Goal: Transaction & Acquisition: Purchase product/service

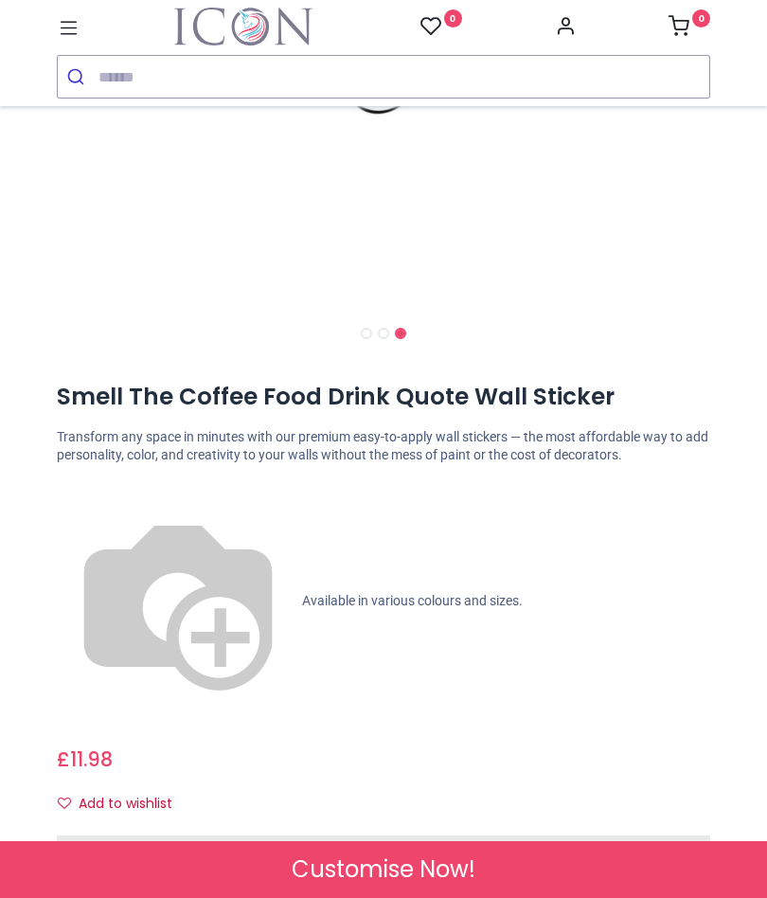
scroll to position [521, 0]
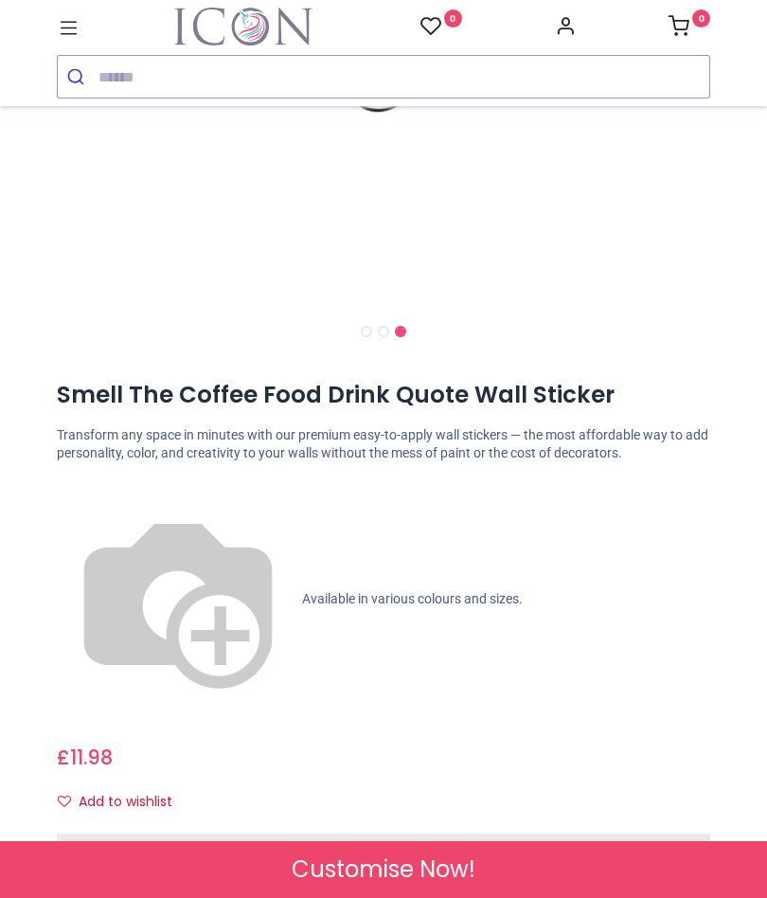
click at [399, 838] on span "Check Sizes & Prices" at bounding box center [383, 847] width 135 height 19
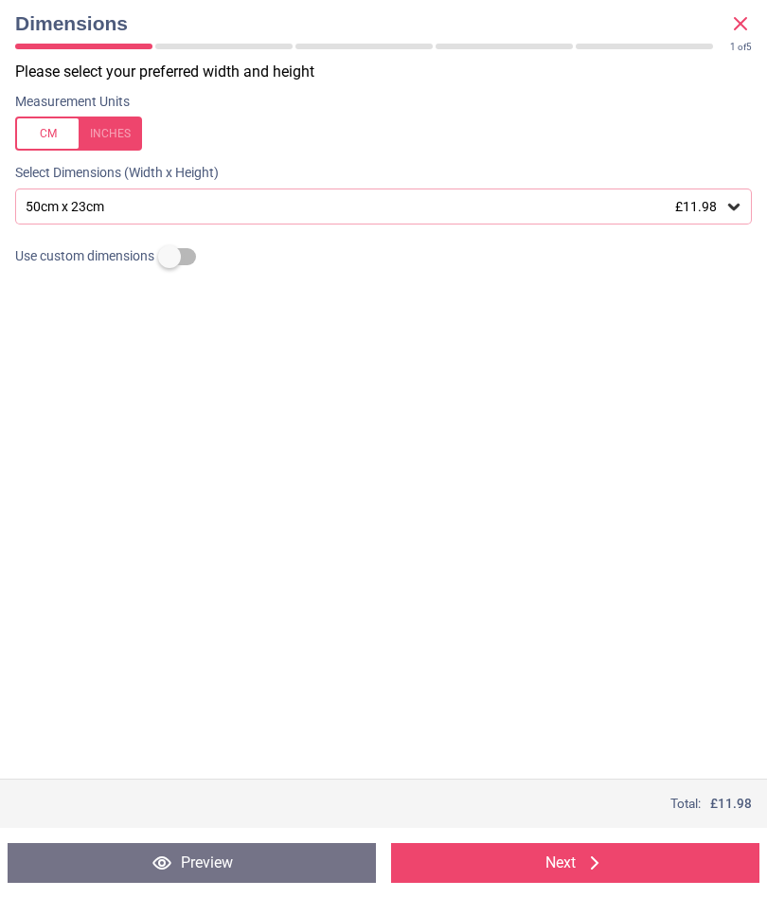
click at [734, 204] on icon at bounding box center [733, 206] width 19 height 19
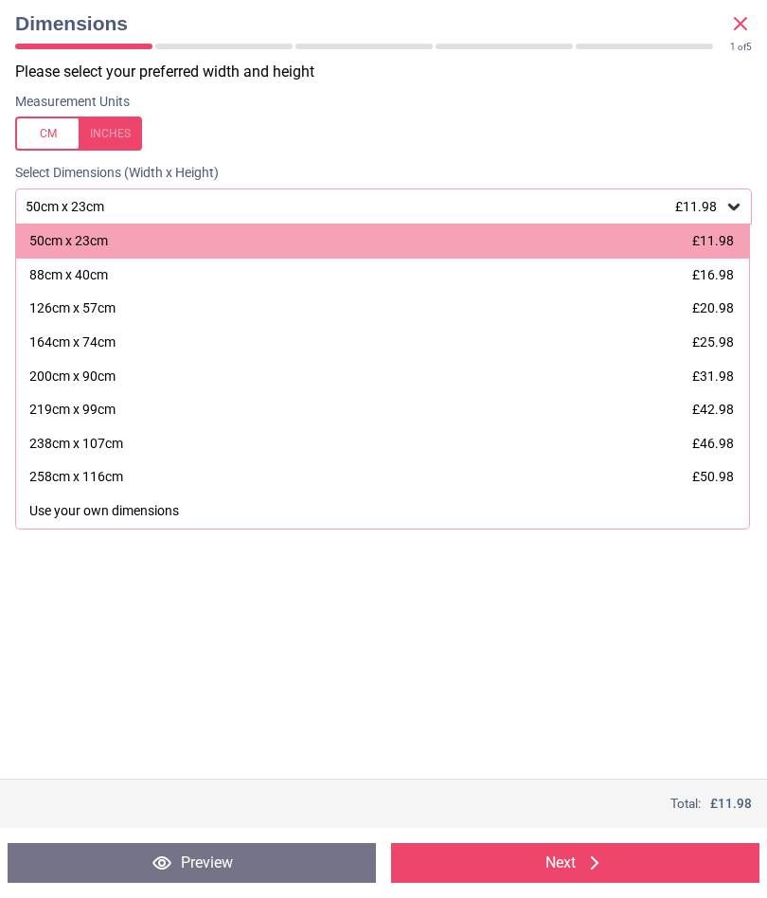
click at [86, 313] on div "126cm x 57cm" at bounding box center [72, 308] width 86 height 19
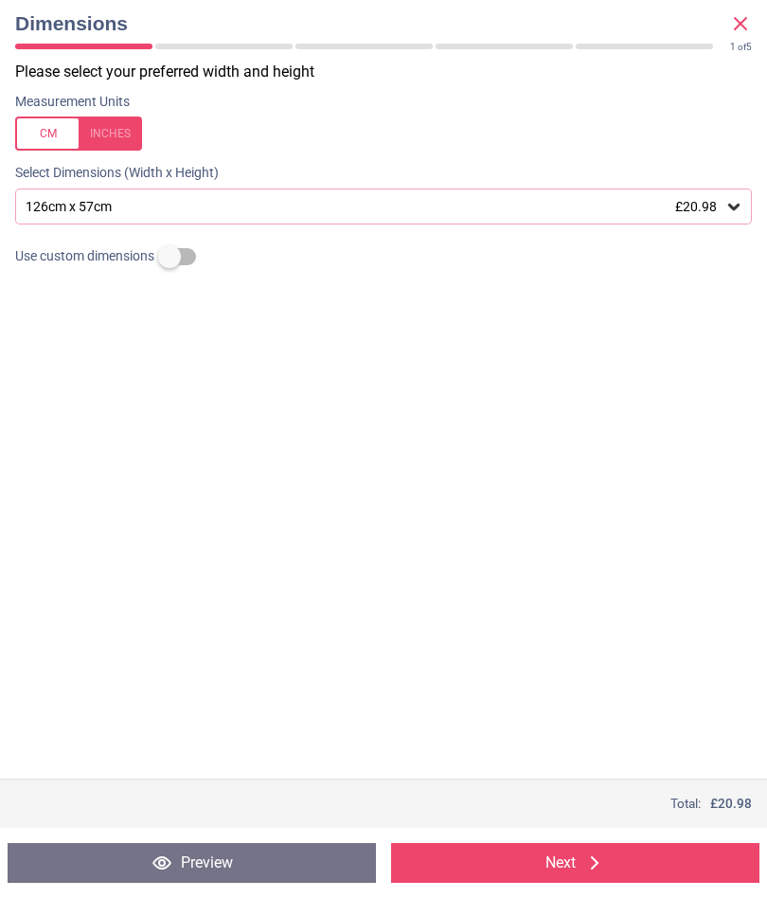
click at [573, 855] on button "Next" at bounding box center [575, 863] width 368 height 40
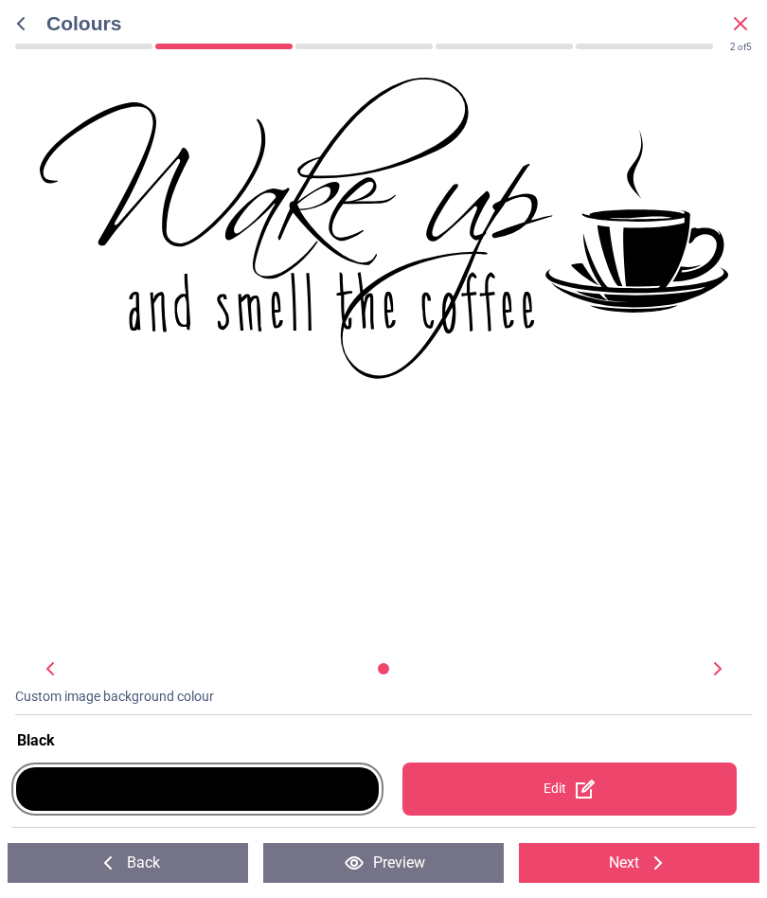
click at [563, 793] on div "Edit" at bounding box center [569, 788] width 335 height 53
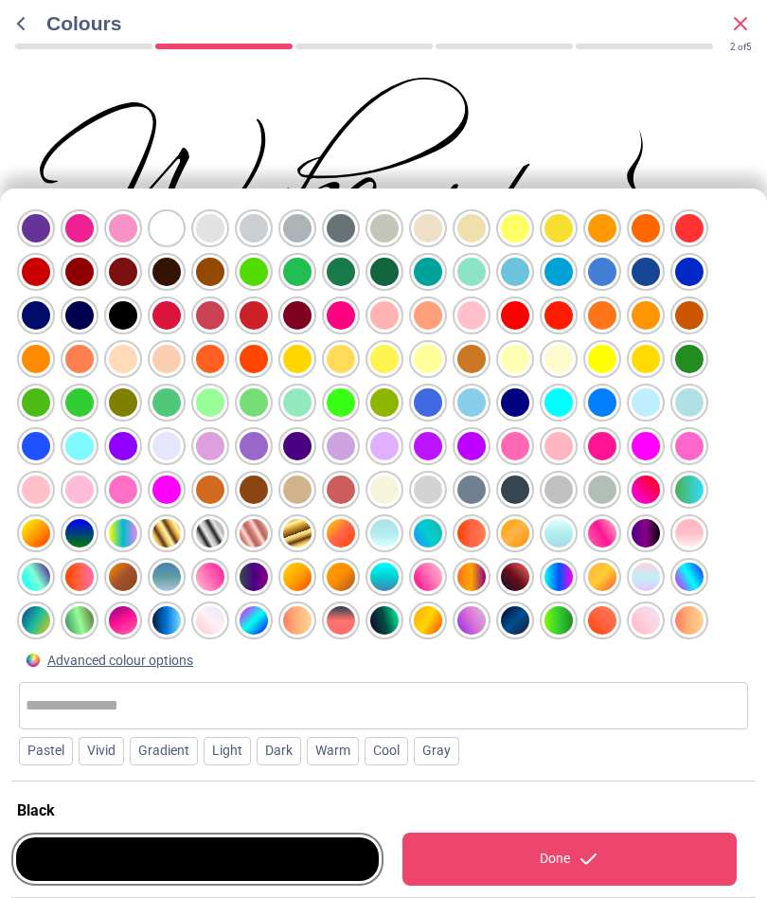
click at [49, 698] on input "text" at bounding box center [384, 706] width 716 height 38
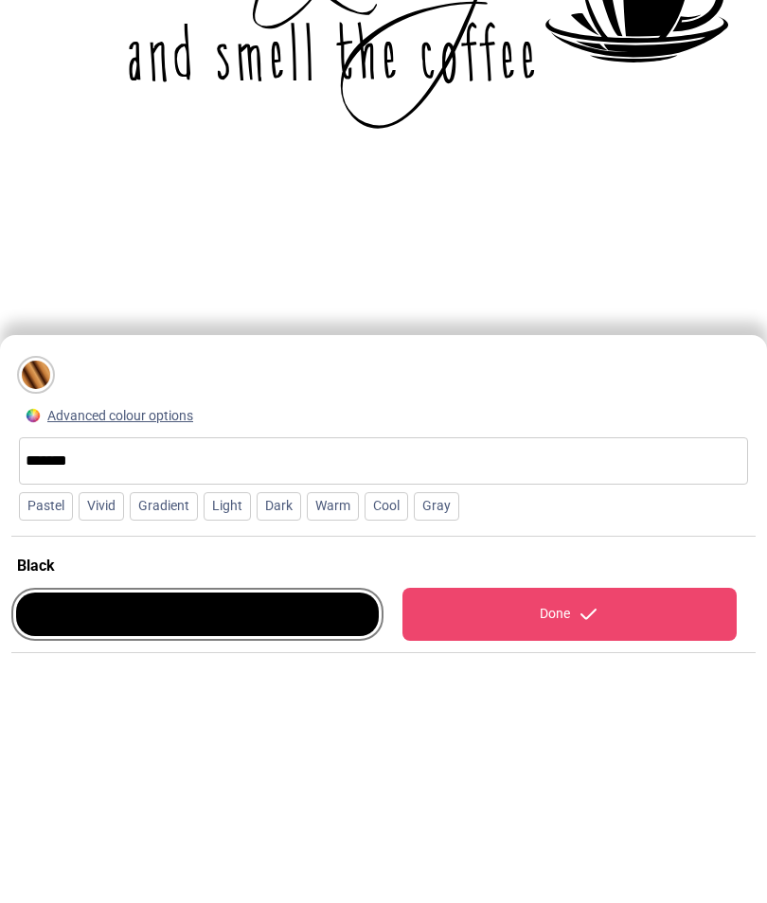
type input "******"
click at [41, 611] on div at bounding box center [36, 625] width 28 height 28
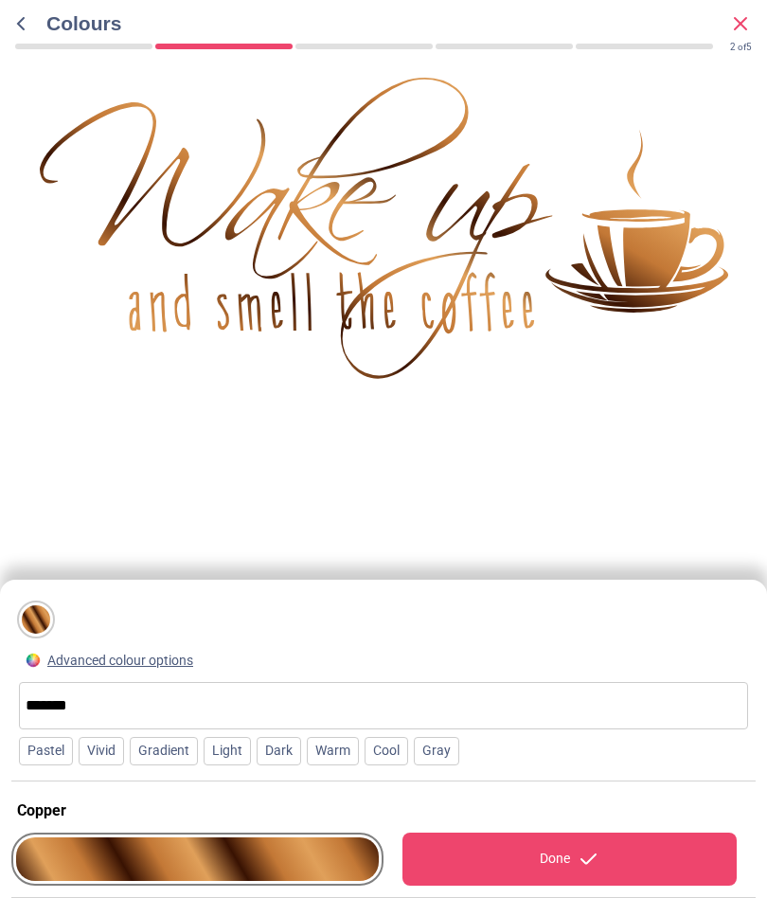
click at [558, 857] on div "Done" at bounding box center [569, 858] width 335 height 53
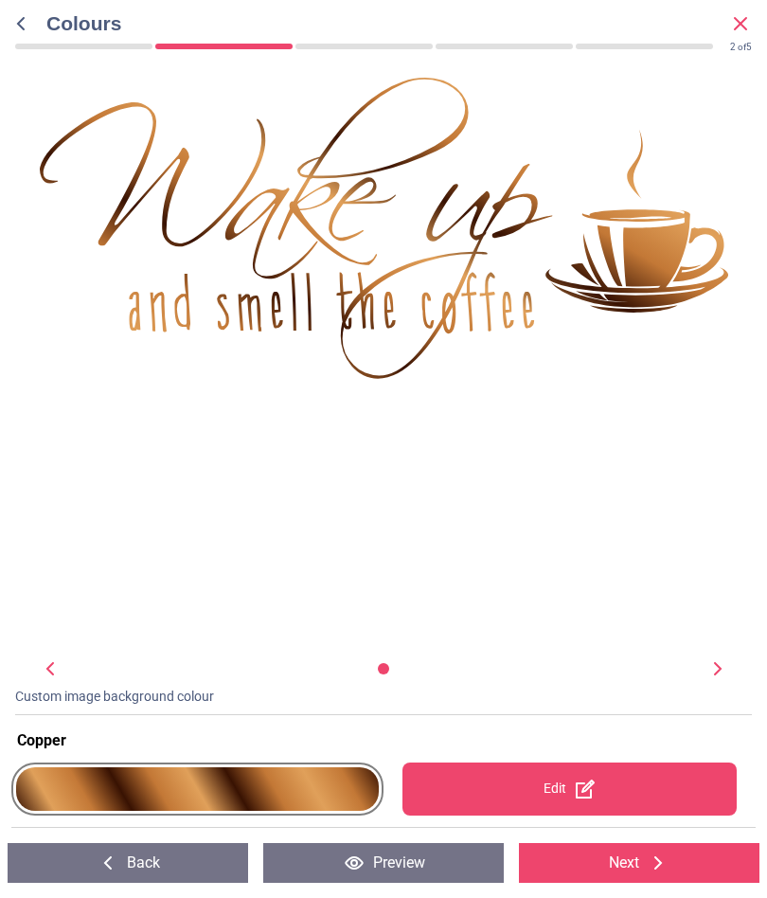
click at [35, 15] on div "Colours 2 of 4" at bounding box center [384, 22] width 752 height 27
click at [27, 27] on icon at bounding box center [20, 23] width 23 height 23
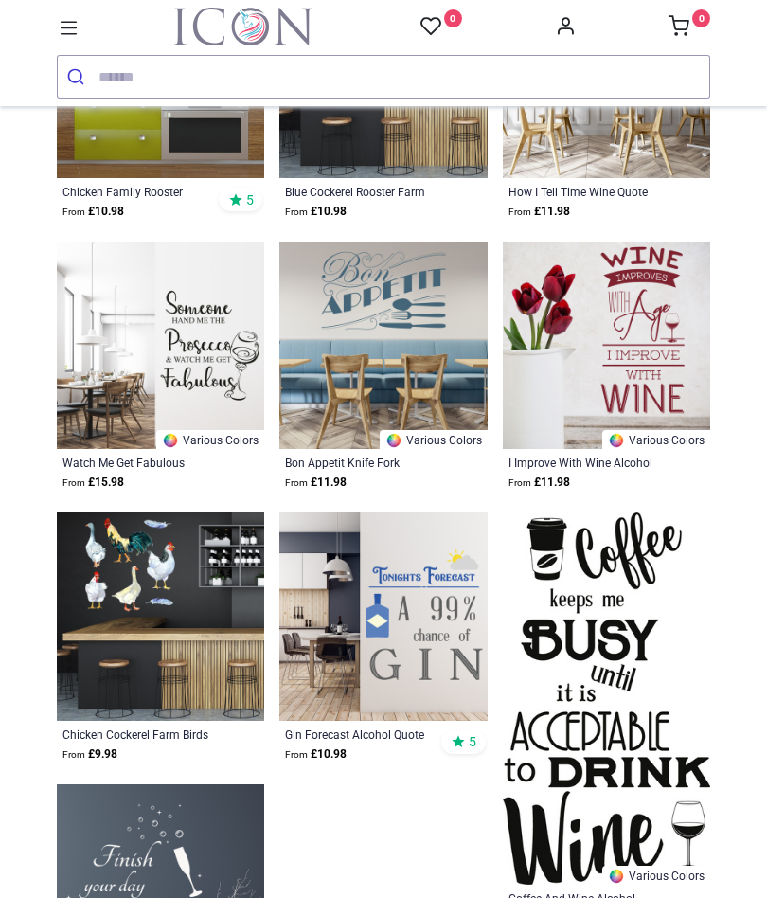
scroll to position [2168, 0]
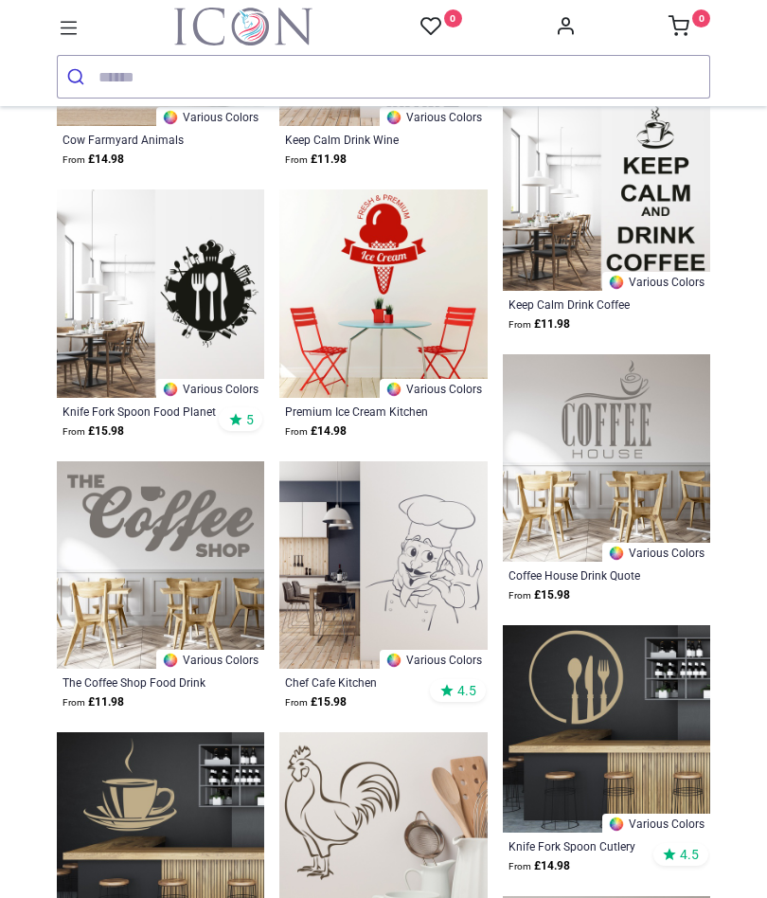
scroll to position [4385, 0]
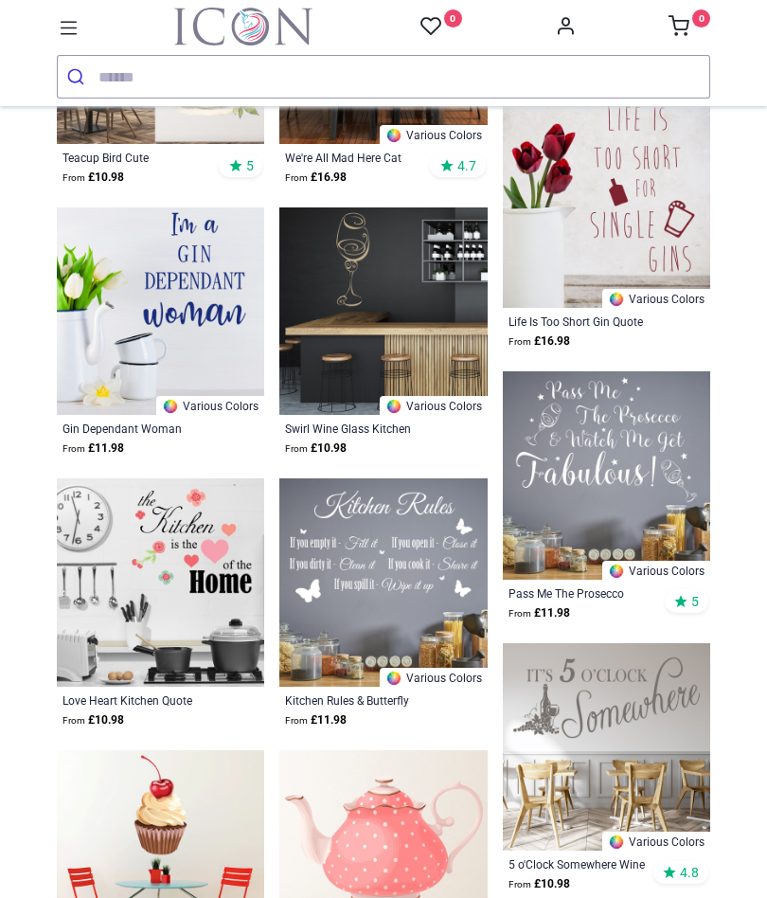
scroll to position [6537, 0]
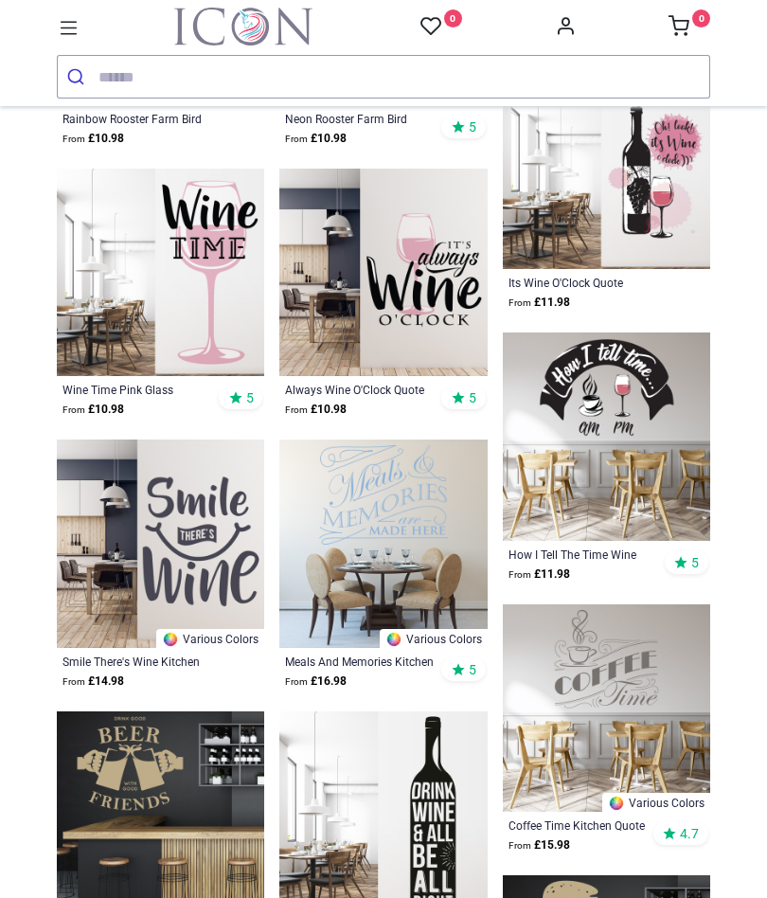
scroll to position [9016, 0]
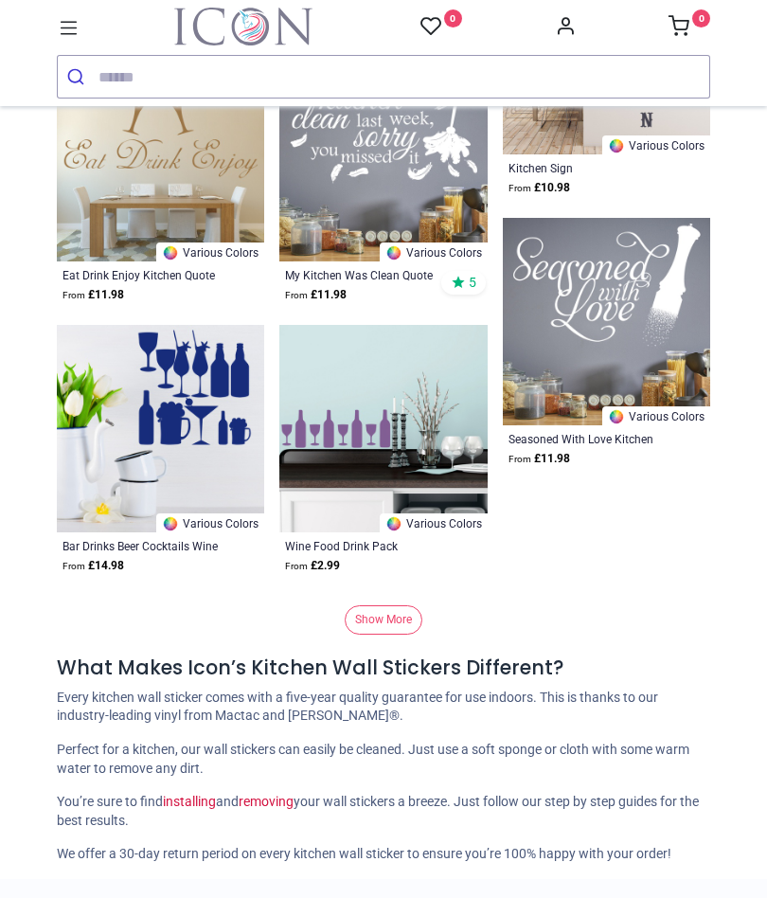
scroll to position [12658, 0]
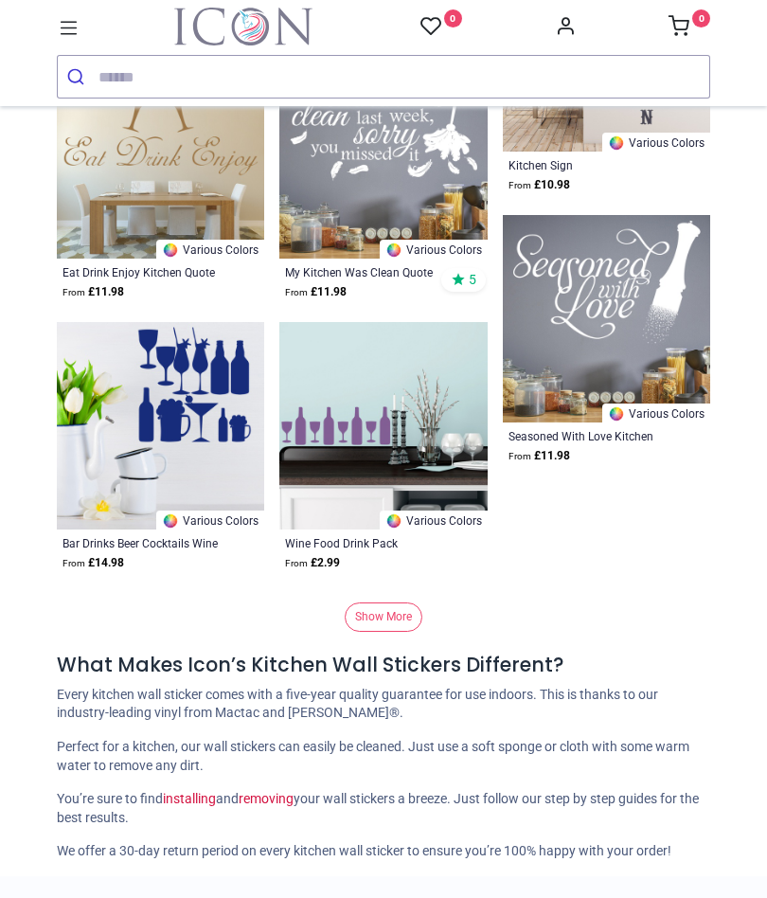
click at [396, 615] on link "Show More" at bounding box center [384, 616] width 78 height 29
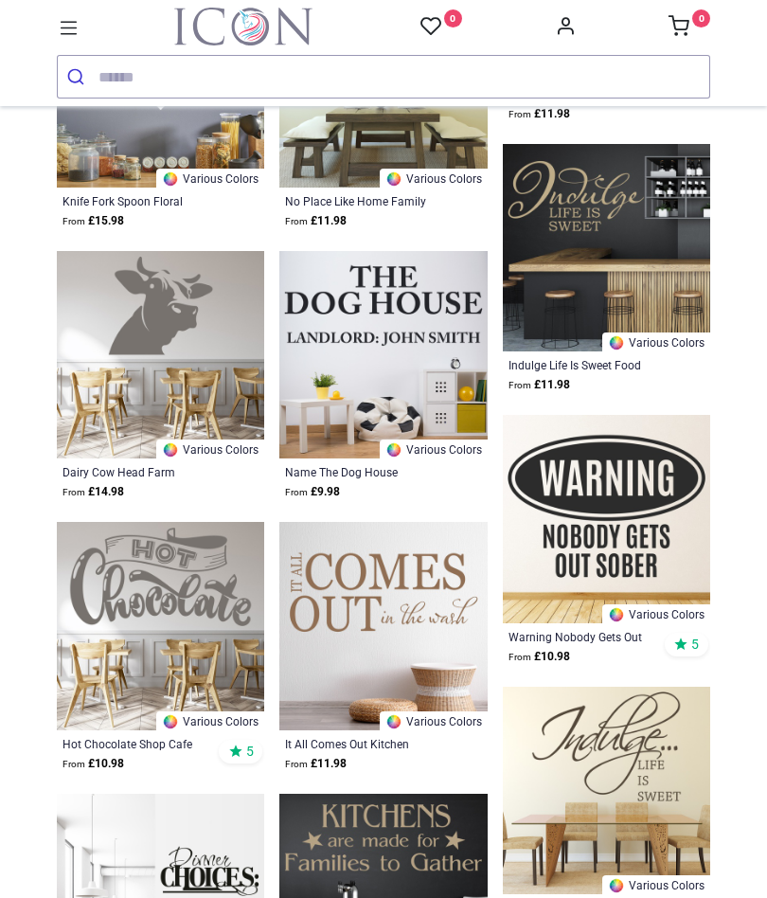
scroll to position [14628, 0]
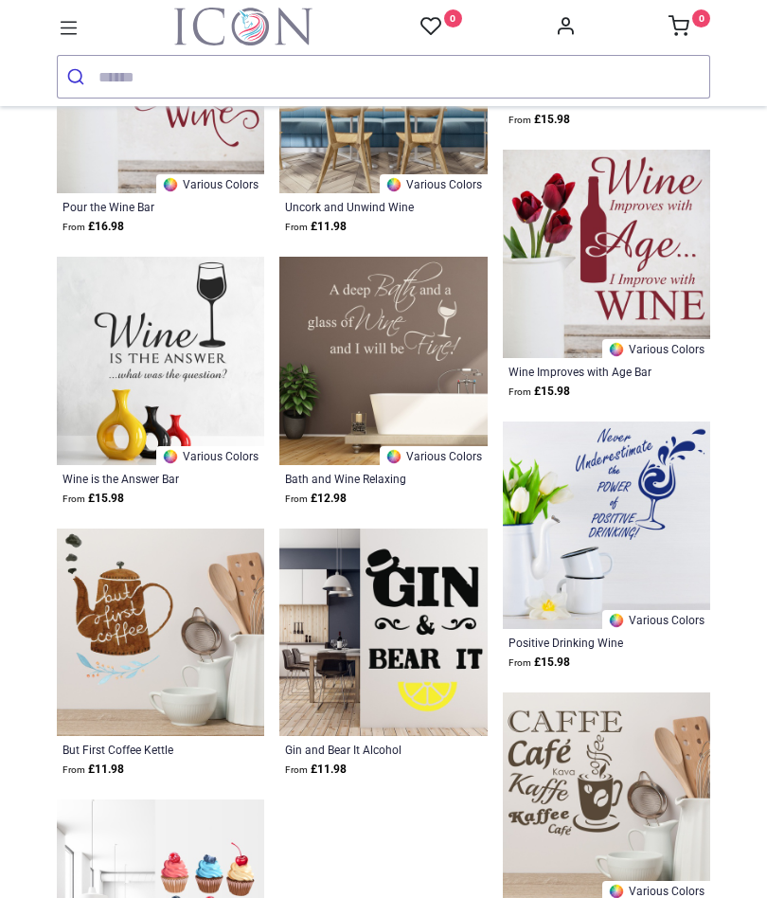
scroll to position [17334, 0]
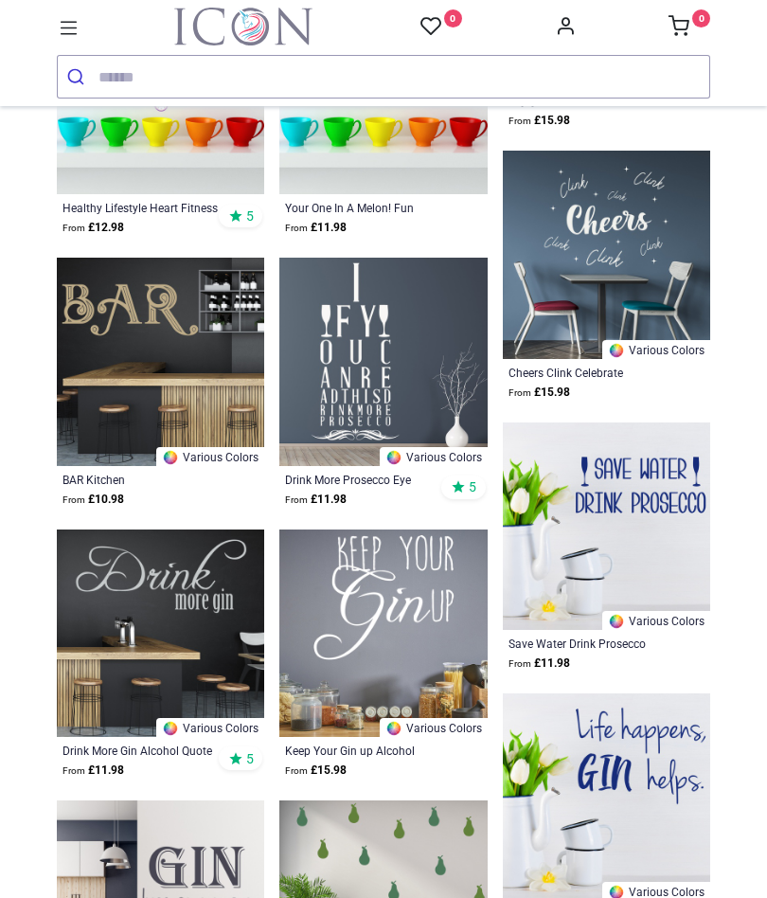
scroll to position [19772, 0]
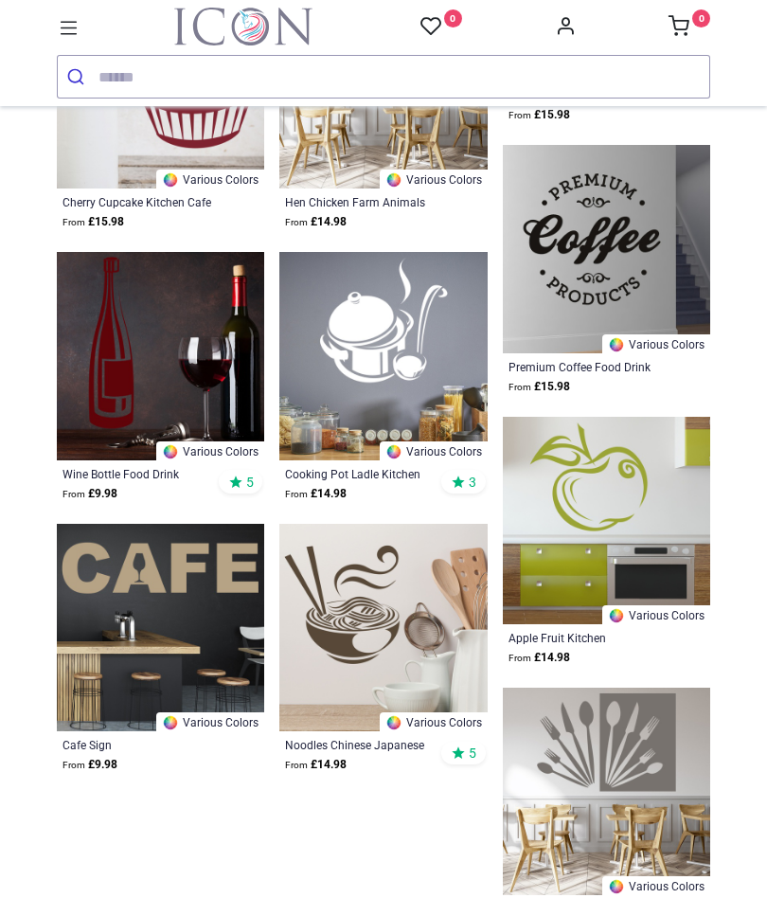
scroll to position [22490, 0]
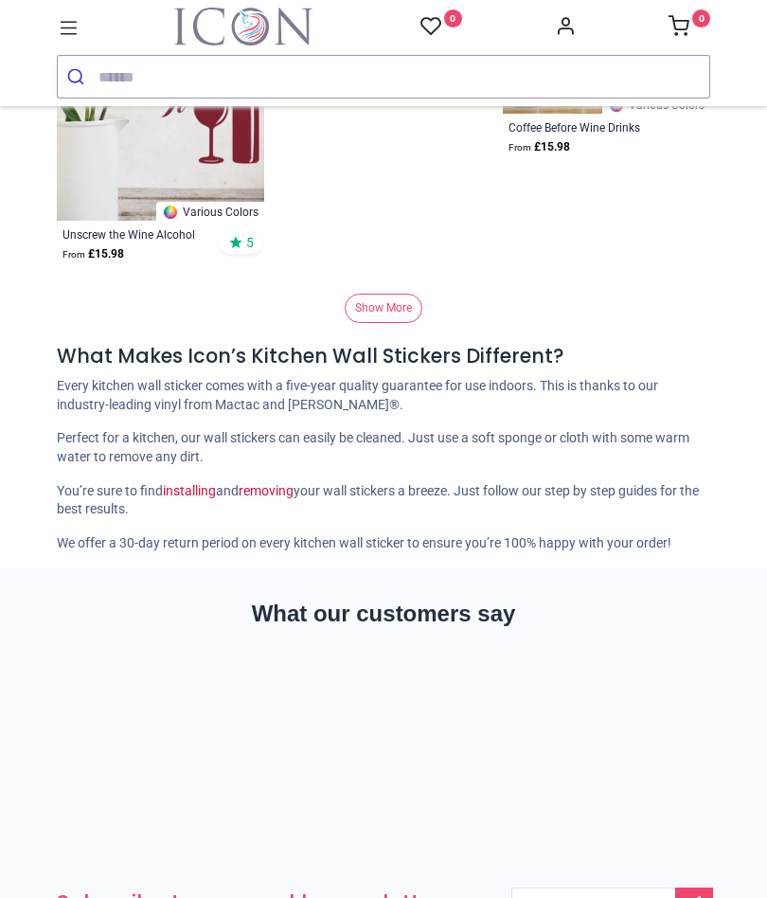
scroll to position [25703, 0]
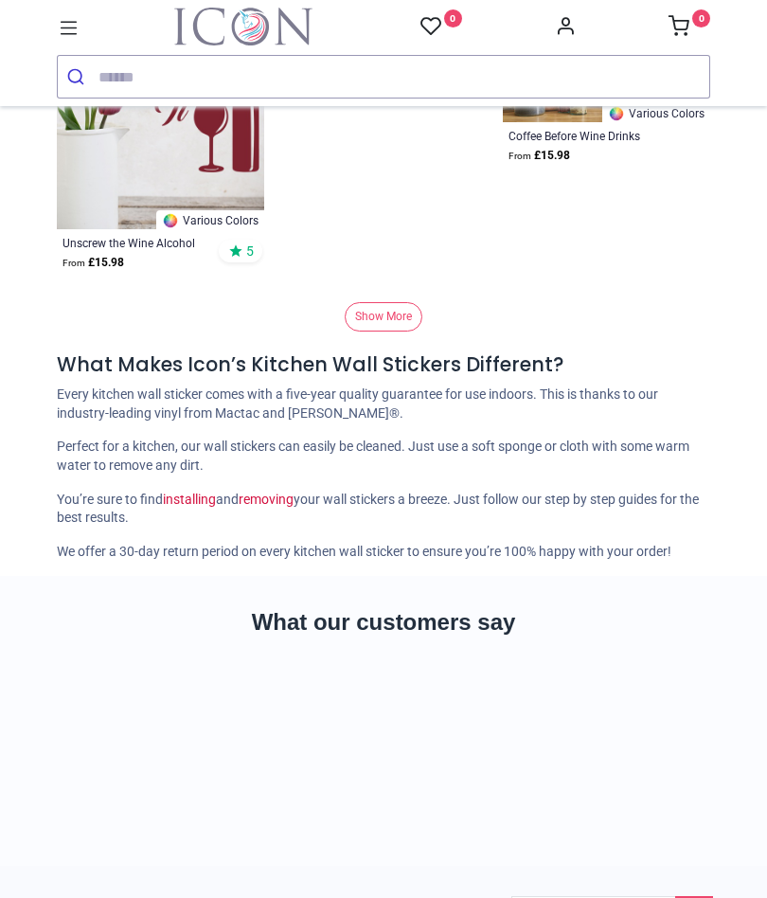
click at [390, 314] on link "Show More" at bounding box center [384, 316] width 78 height 29
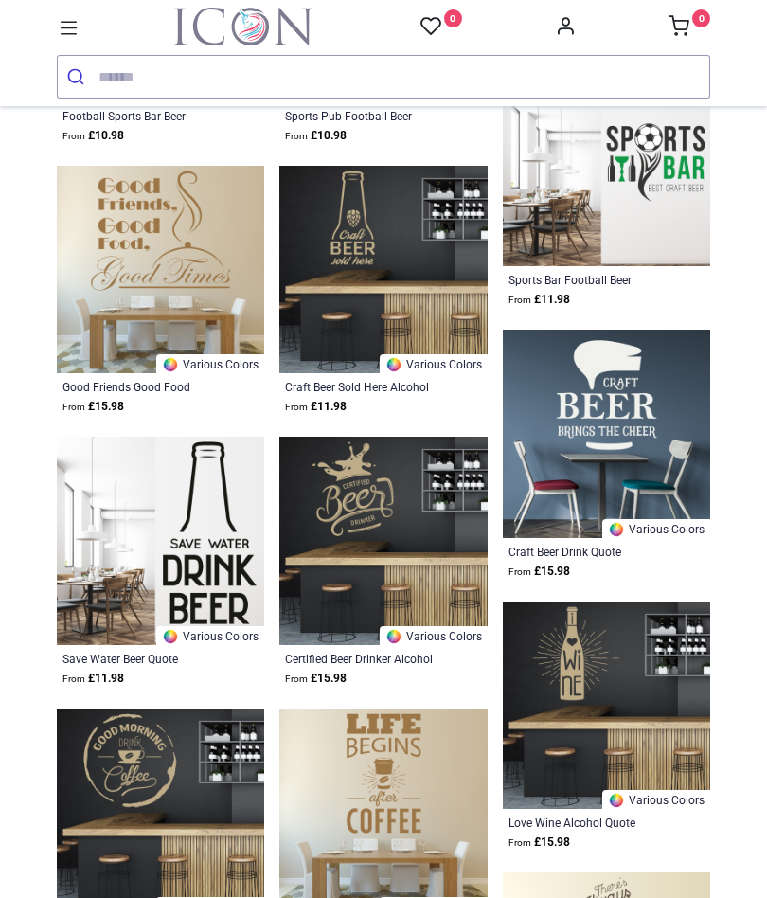
scroll to position [27207, 0]
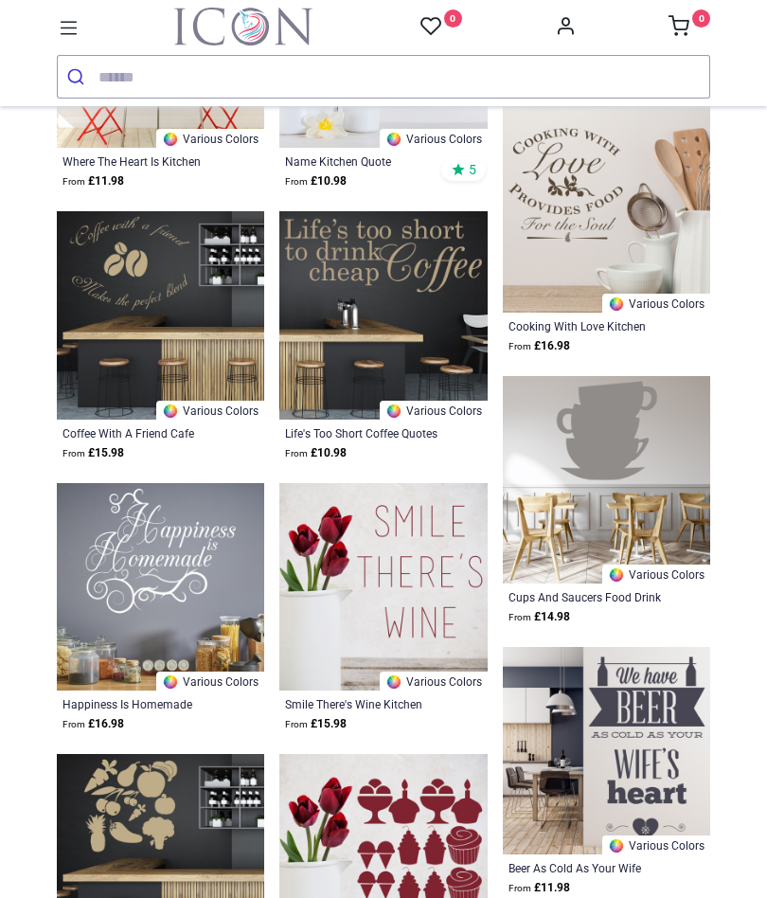
scroll to position [29039, 0]
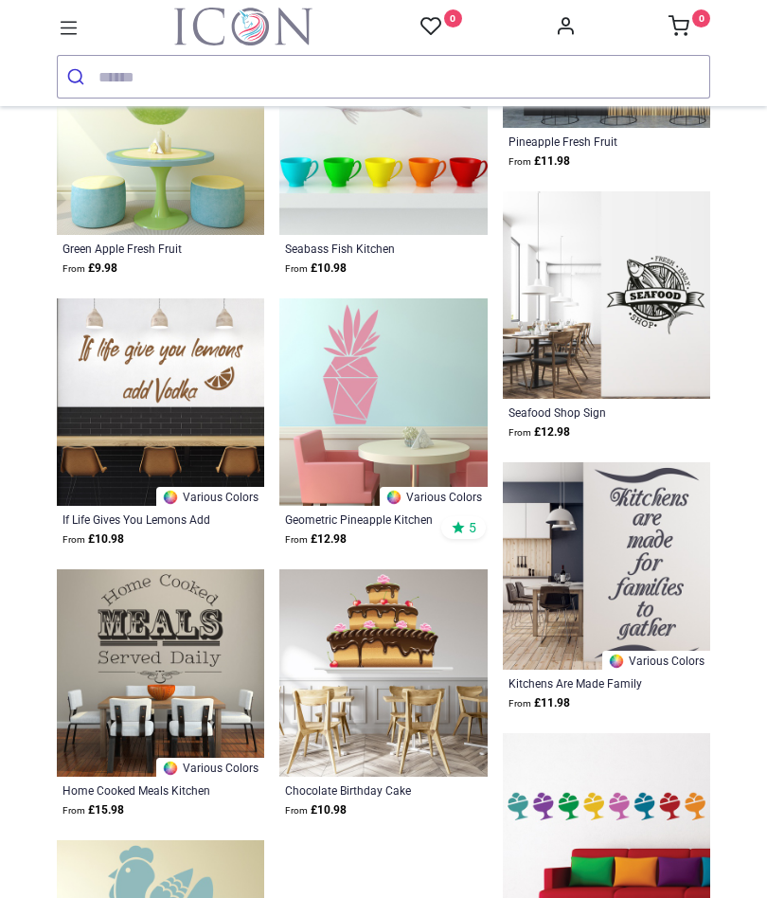
scroll to position [32478, 0]
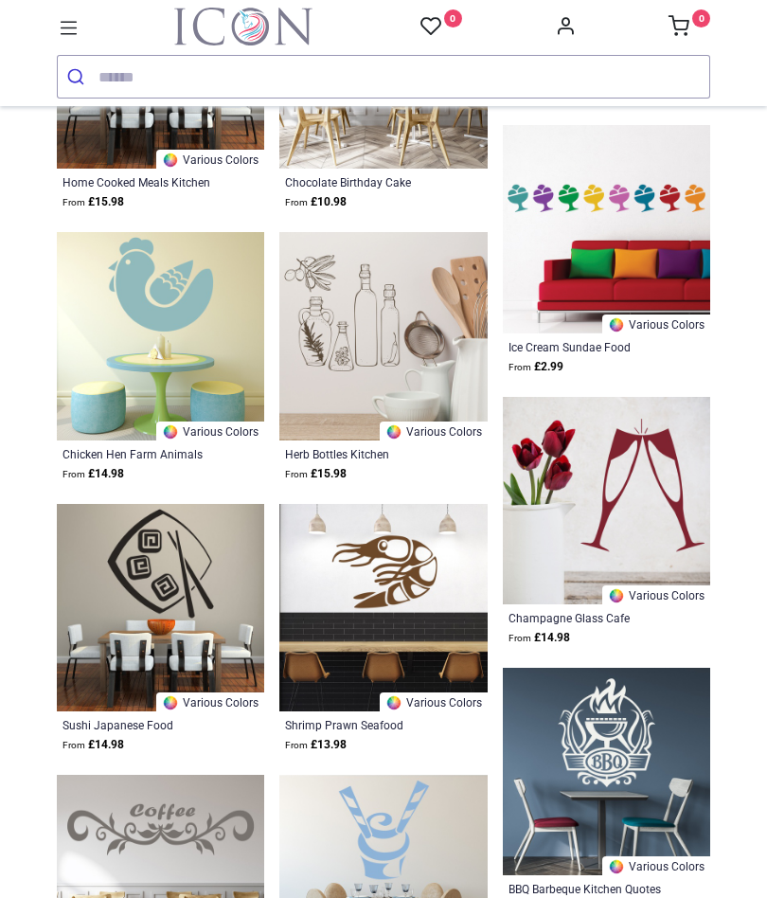
scroll to position [33087, 0]
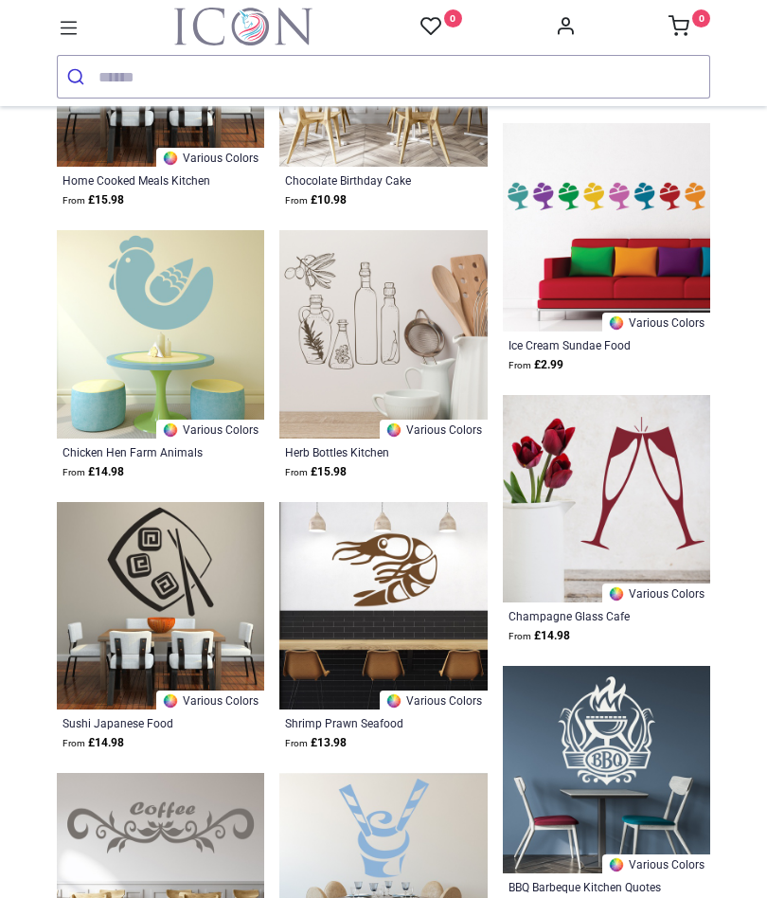
click at [359, 323] on img at bounding box center [382, 333] width 207 height 207
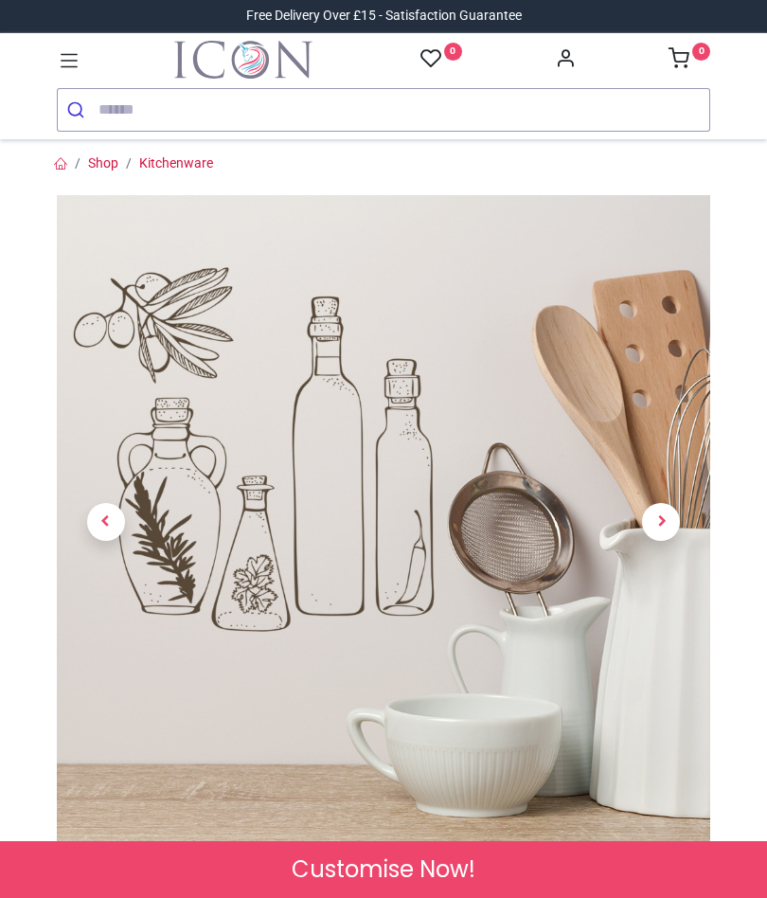
click at [669, 522] on span "Next" at bounding box center [661, 522] width 38 height 38
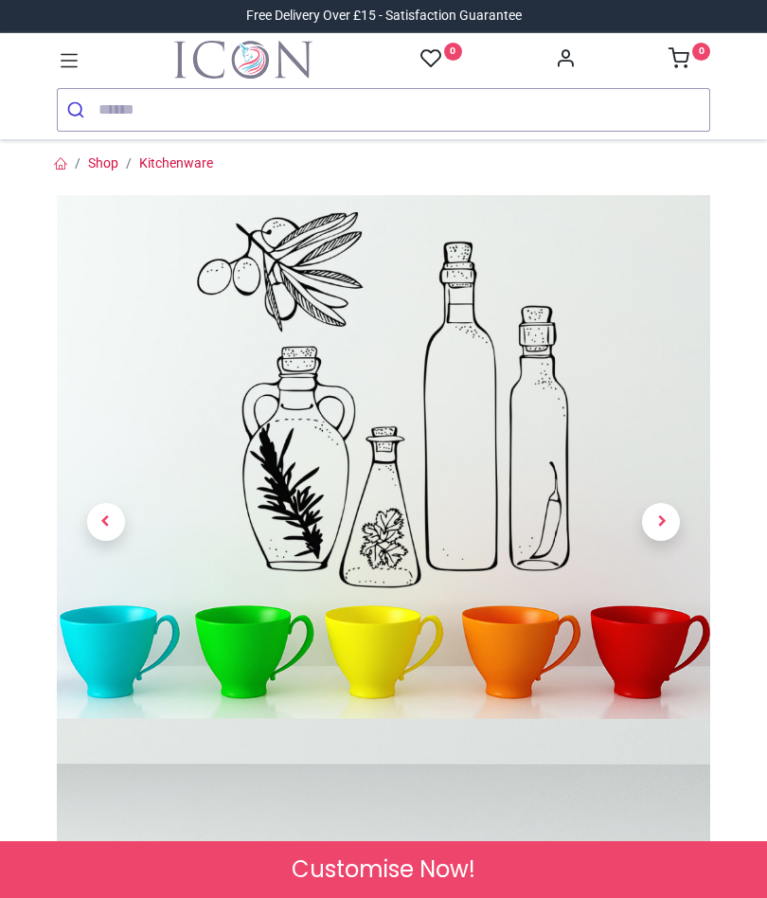
click at [666, 517] on span "Next" at bounding box center [661, 522] width 38 height 38
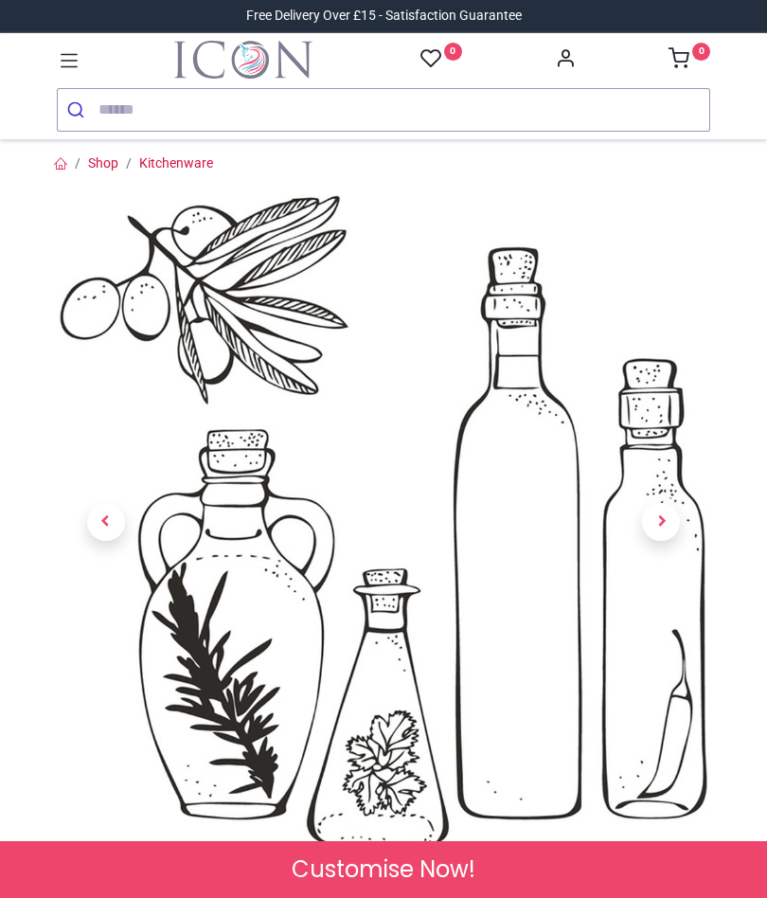
click at [674, 515] on span "Next" at bounding box center [661, 522] width 38 height 38
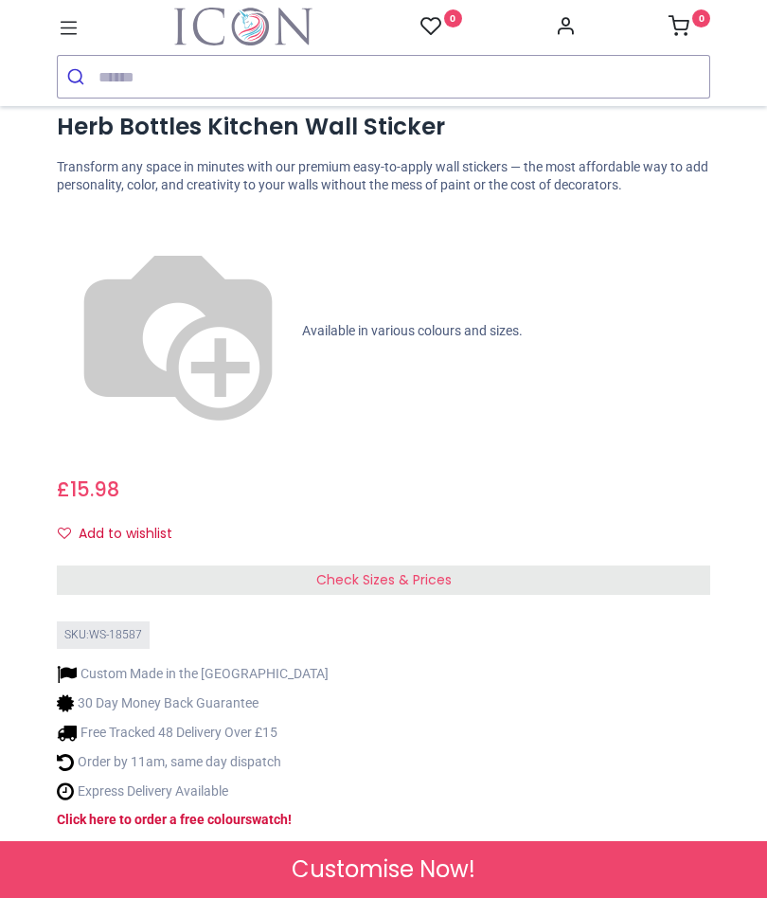
scroll to position [794, 0]
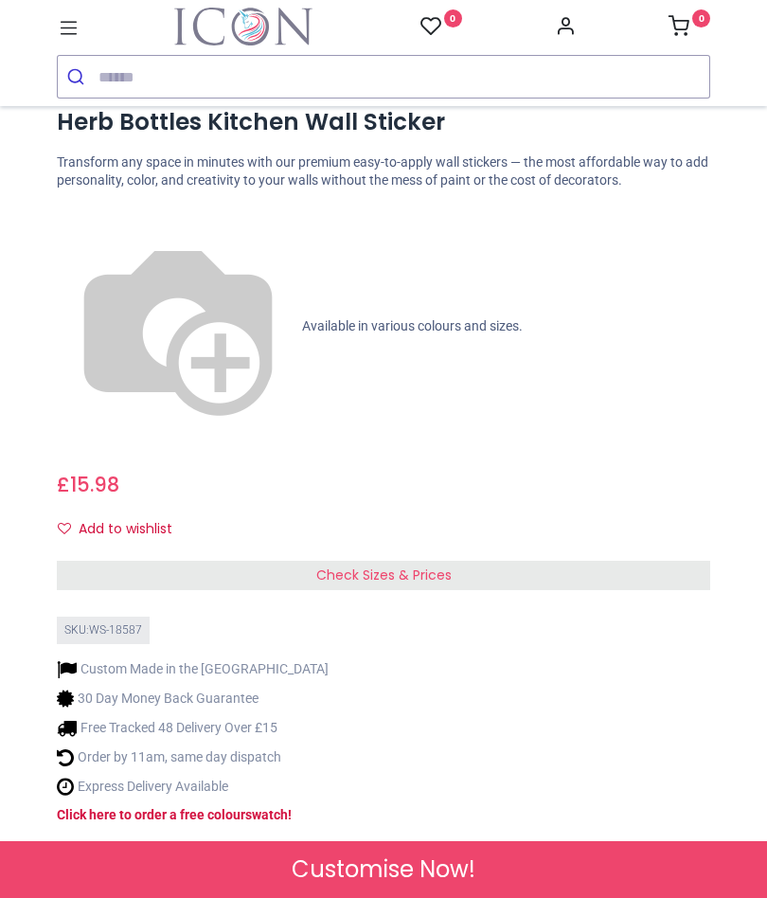
click at [420, 565] on span "Check Sizes & Prices" at bounding box center [383, 574] width 135 height 19
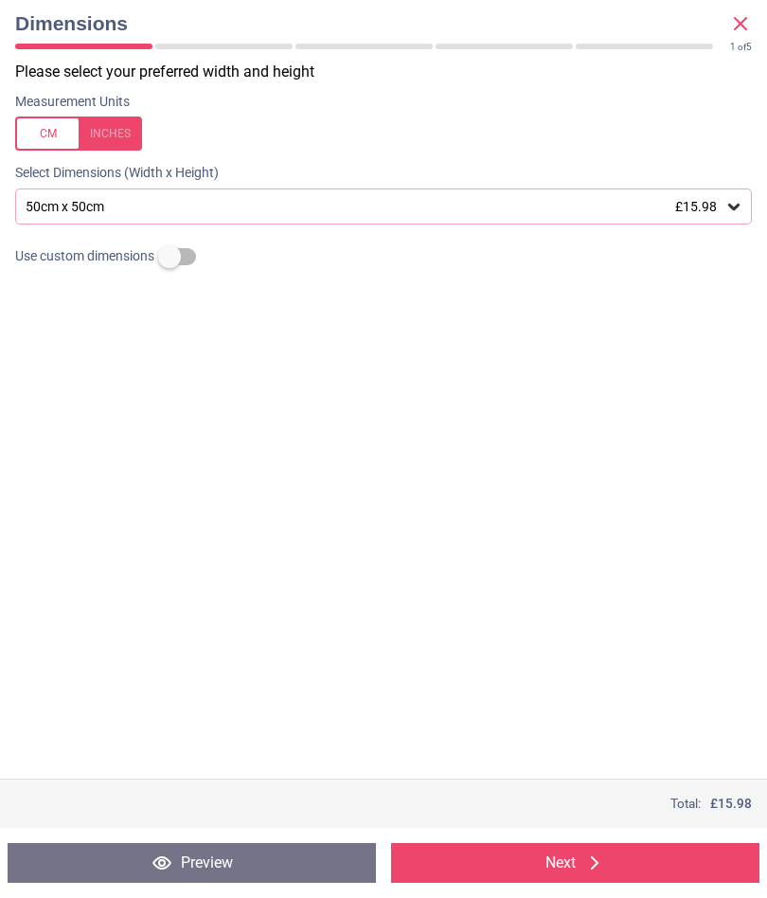
click at [730, 204] on icon at bounding box center [733, 207] width 11 height 7
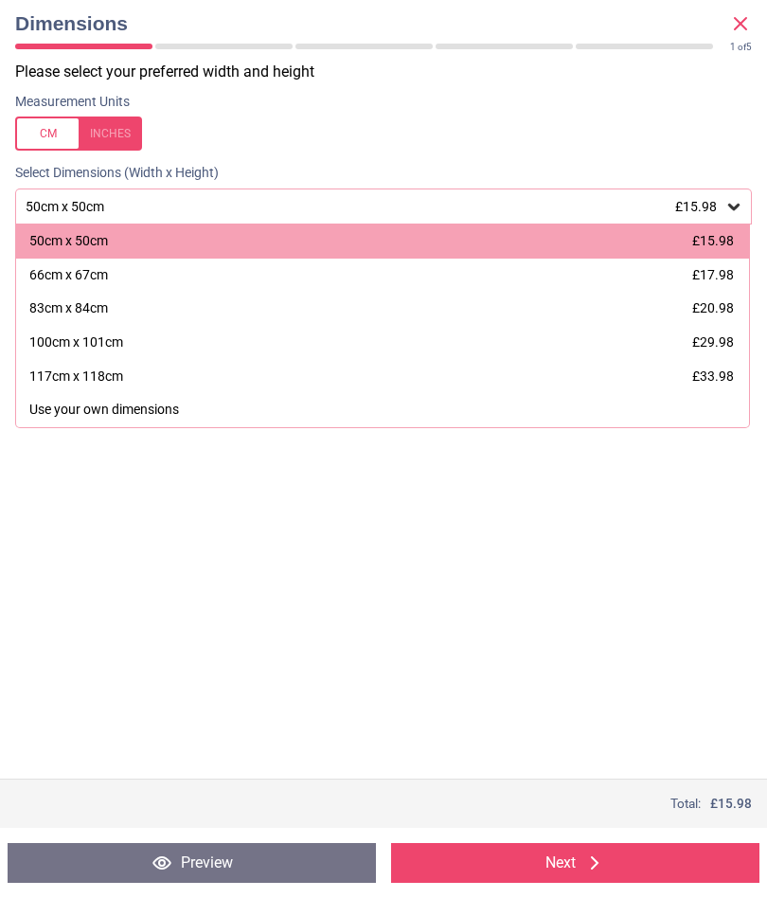
click at [589, 864] on icon at bounding box center [594, 862] width 23 height 23
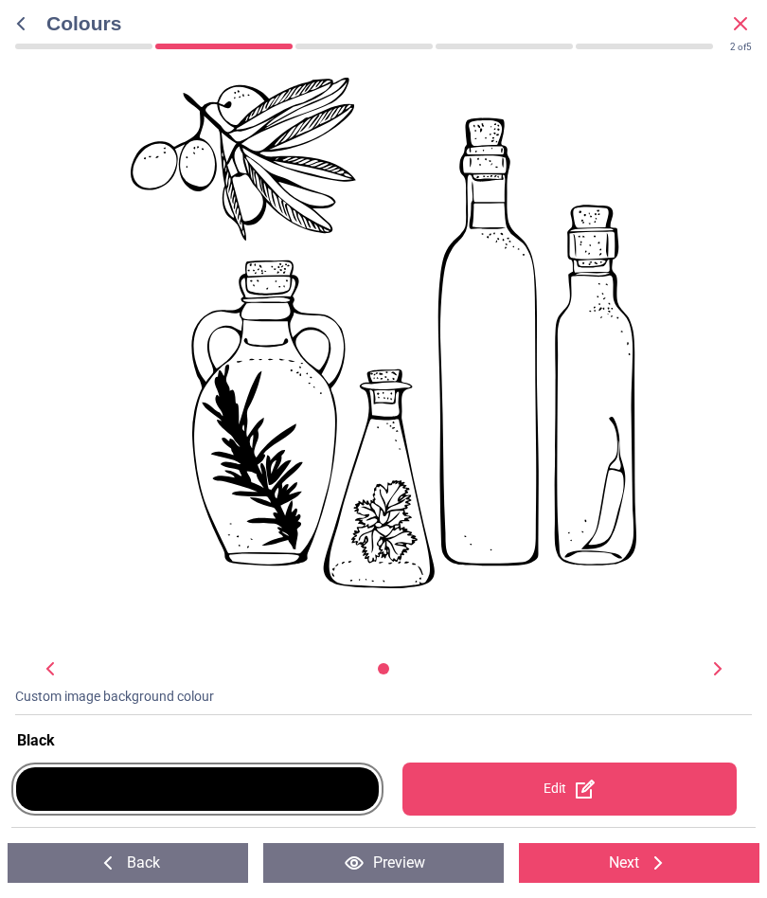
click at [271, 789] on div at bounding box center [197, 789] width 363 height 44
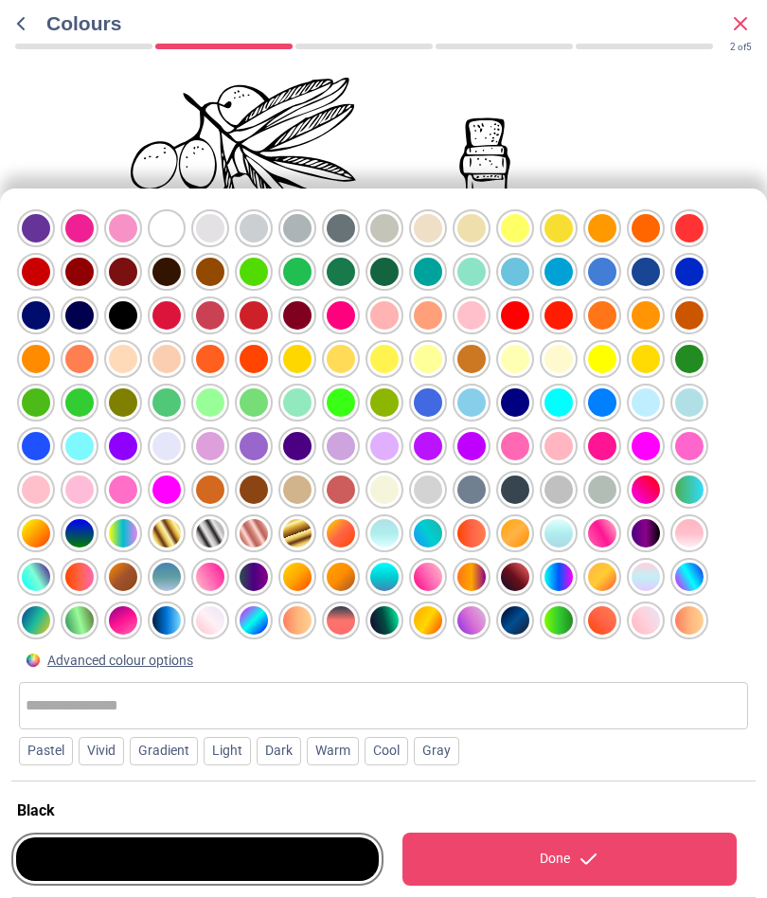
click at [74, 700] on input "text" at bounding box center [384, 706] width 716 height 38
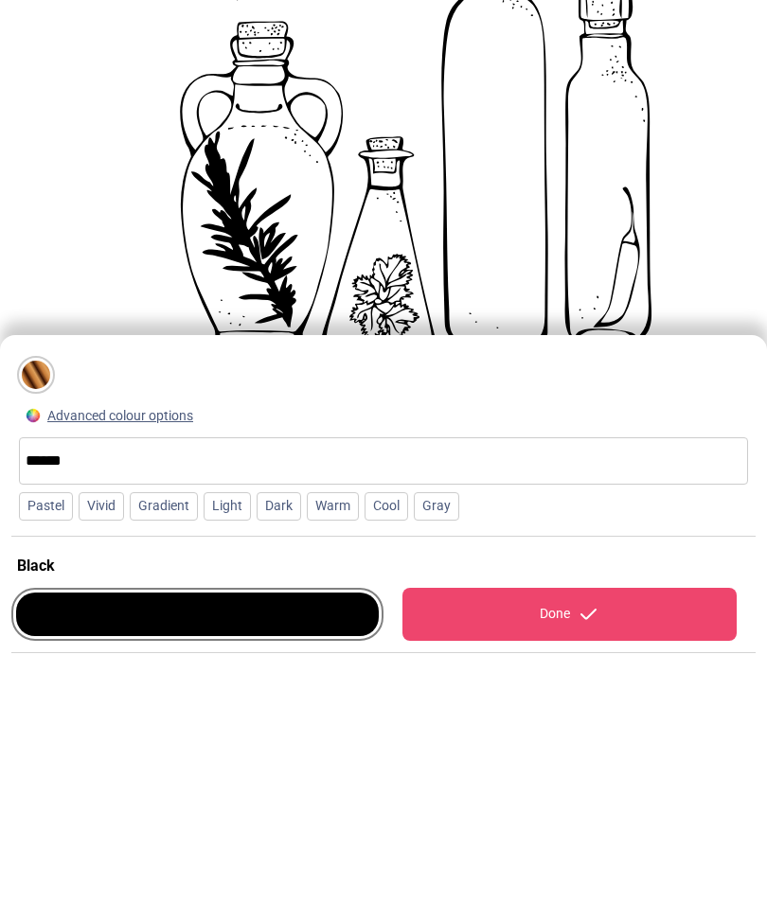
type input "******"
click at [40, 611] on div at bounding box center [36, 625] width 28 height 28
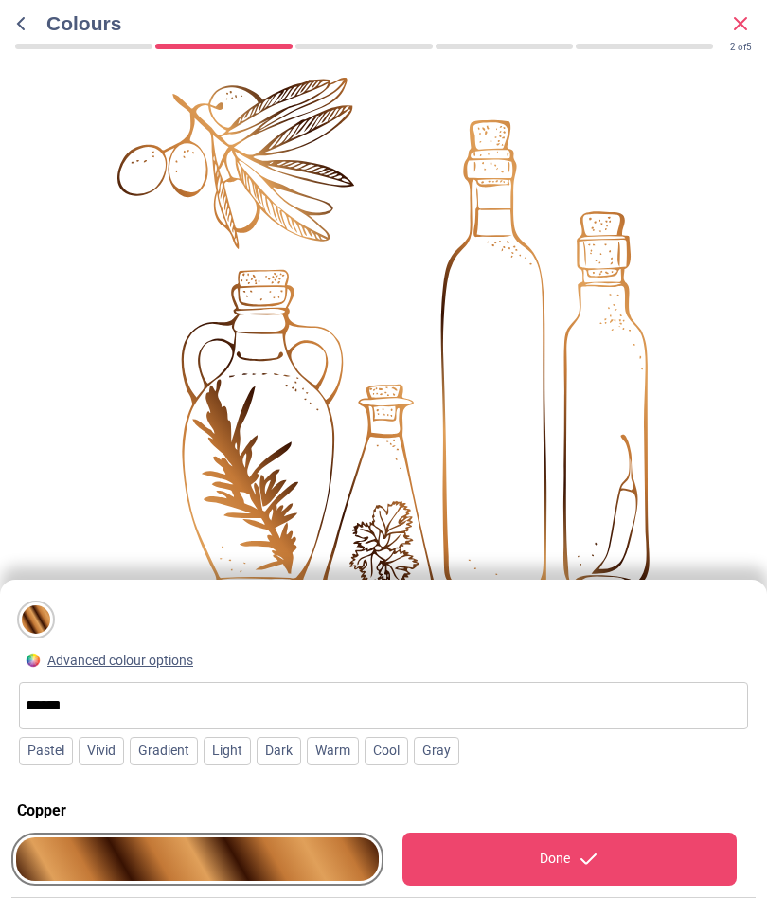
click at [562, 869] on div "Done" at bounding box center [569, 858] width 335 height 53
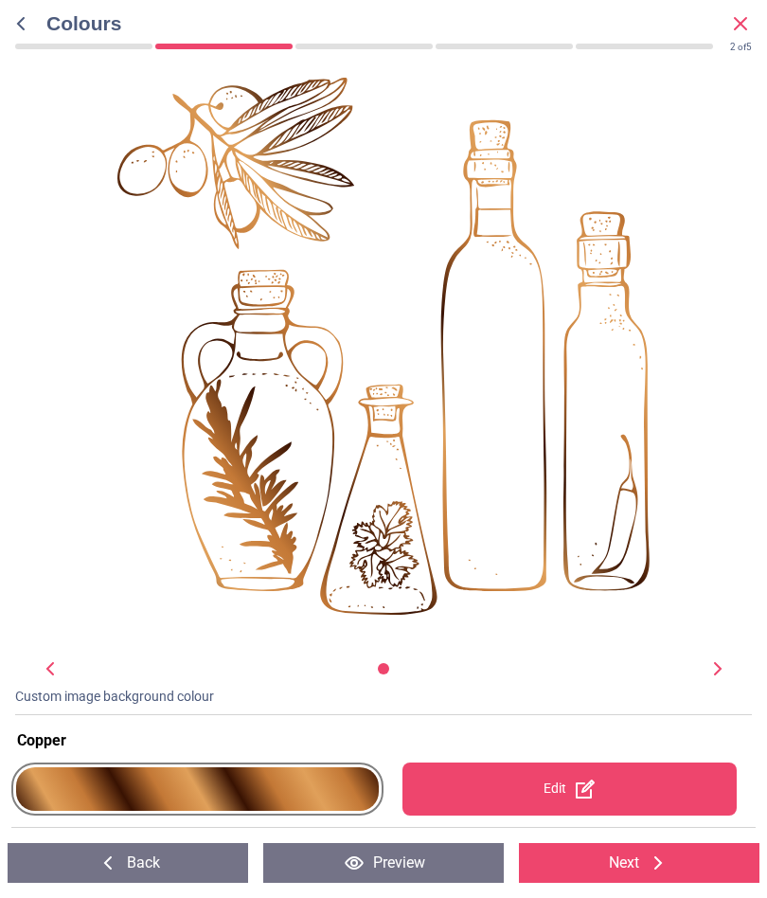
click at [650, 854] on icon at bounding box center [658, 862] width 23 height 23
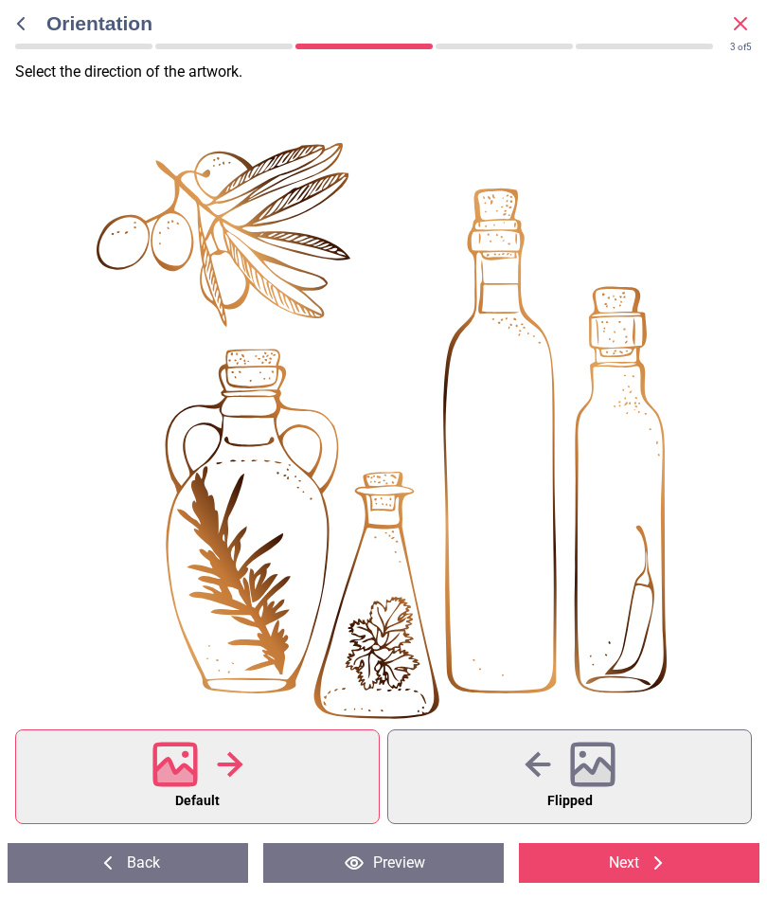
click at [576, 768] on icon at bounding box center [592, 764] width 45 height 45
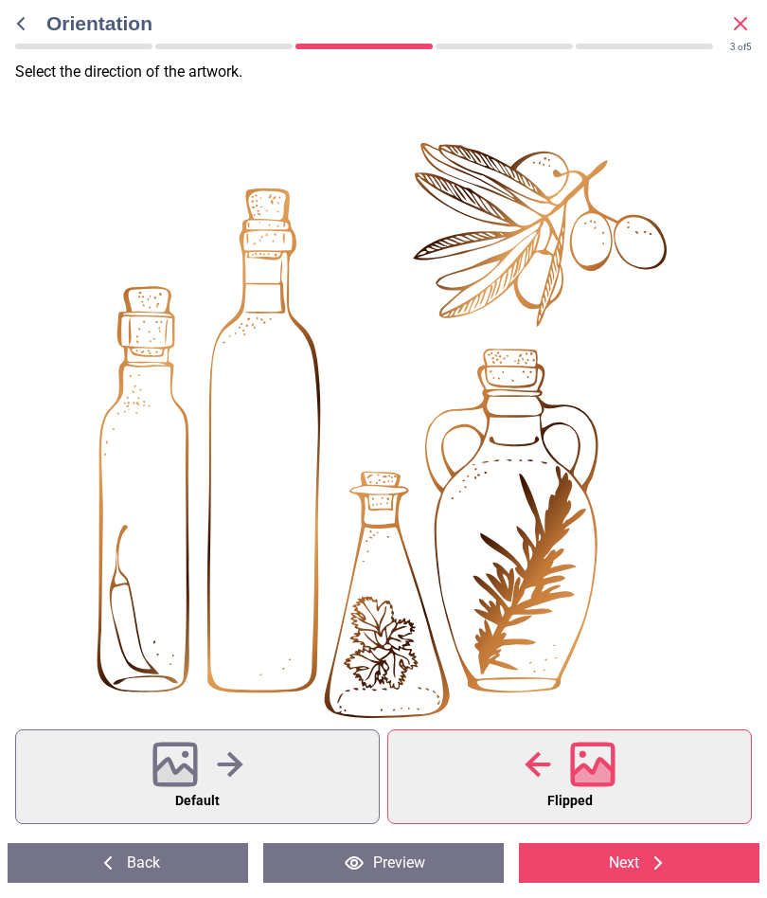
click at [222, 768] on icon at bounding box center [230, 764] width 27 height 28
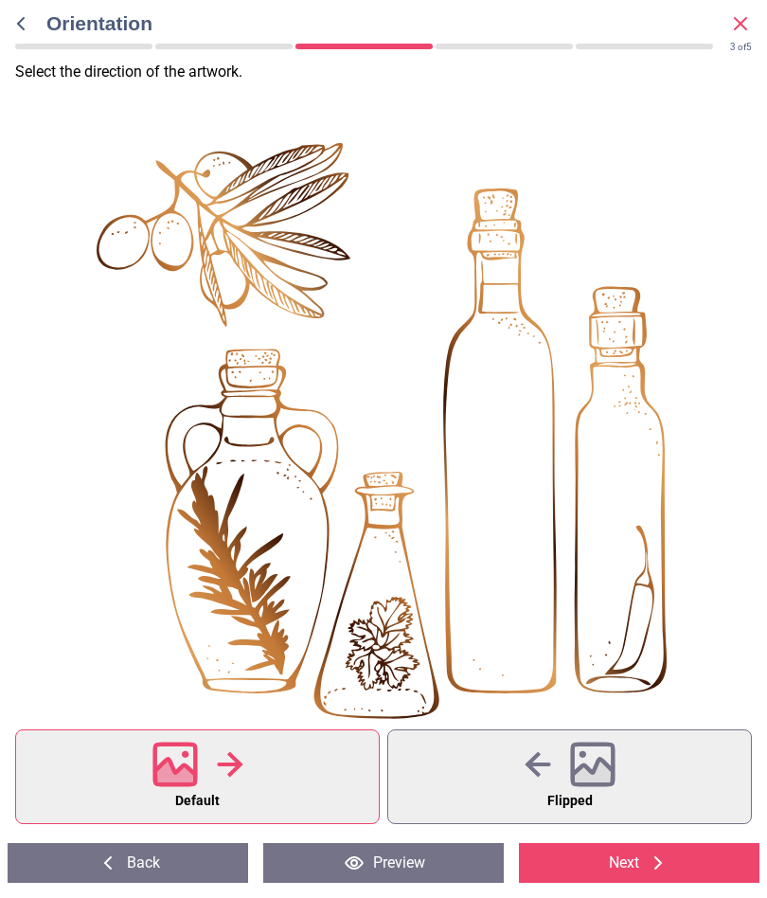
click at [27, 17] on icon at bounding box center [20, 23] width 23 height 23
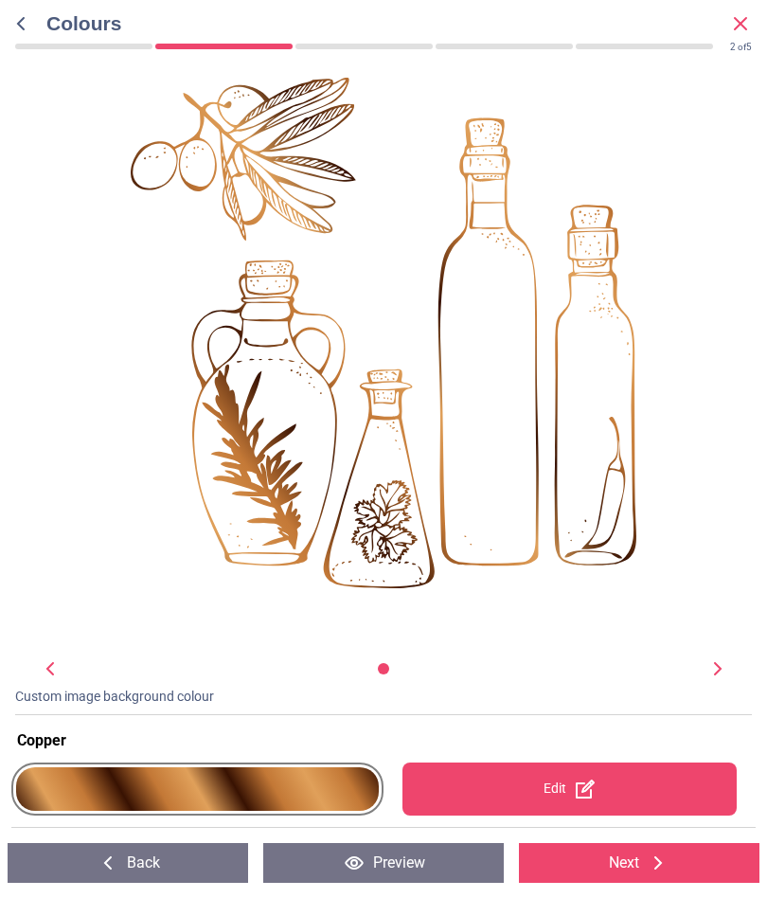
click at [27, 17] on icon at bounding box center [20, 23] width 23 height 23
